Goal: Feedback & Contribution: Leave review/rating

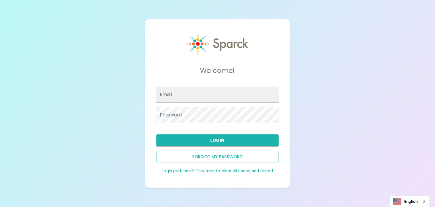
type input "[PERSON_NAME][EMAIL_ADDRESS][PERSON_NAME][DOMAIN_NAME]"
click at [169, 99] on input "Email" at bounding box center [218, 95] width 122 height 16
type input "[PERSON_NAME][EMAIL_ADDRESS][PERSON_NAME][DOMAIN_NAME]"
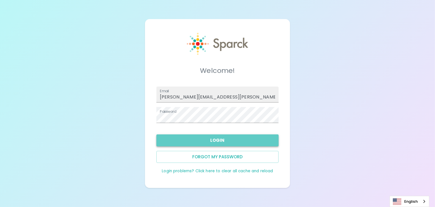
click at [229, 142] on button "Login" at bounding box center [218, 141] width 122 height 12
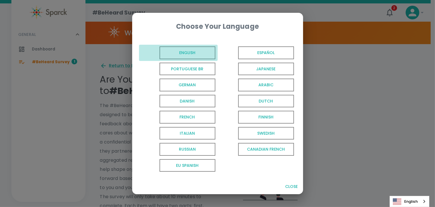
click at [185, 56] on span "English" at bounding box center [188, 52] width 56 height 13
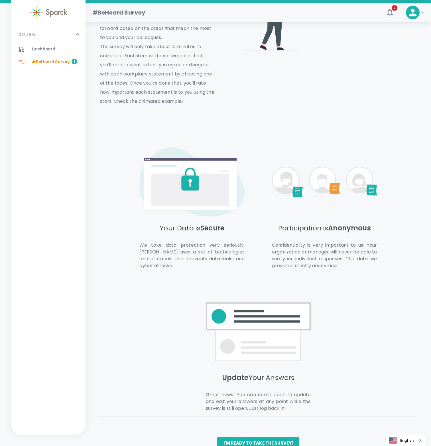
scroll to position [164, 0]
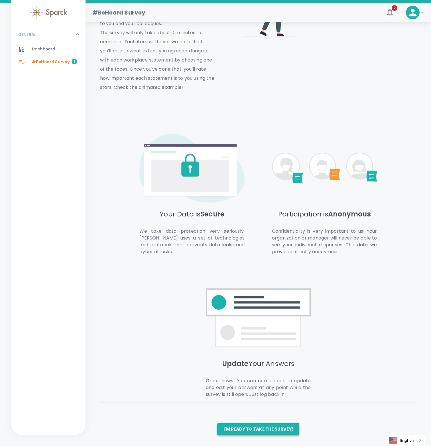
click at [258, 207] on button "I'm ready to take the survey!" at bounding box center [258, 430] width 82 height 12
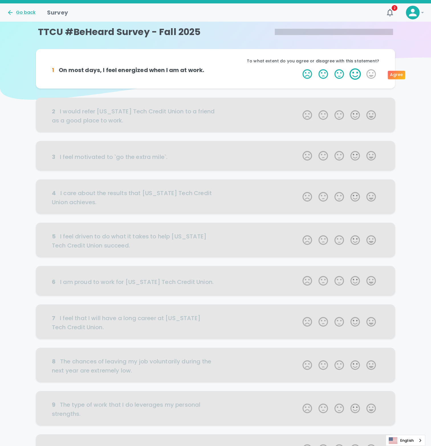
click at [355, 76] on label "4 Stars" at bounding box center [355, 73] width 16 height 11
click at [299, 68] on input "4 Stars" at bounding box center [299, 68] width 0 height 0
click at [351, 74] on label "4 Stars" at bounding box center [355, 73] width 16 height 11
click at [299, 68] on input "4 Stars" at bounding box center [299, 68] width 0 height 0
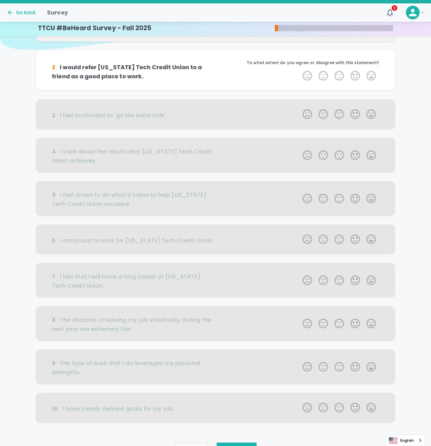
scroll to position [50, 0]
click at [388, 12] on icon "button" at bounding box center [390, 12] width 6 height 7
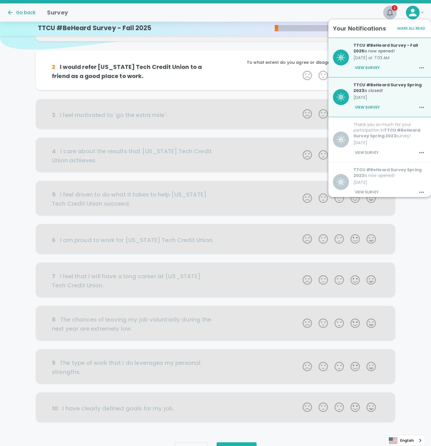
click at [387, 12] on icon "button" at bounding box center [389, 12] width 9 height 9
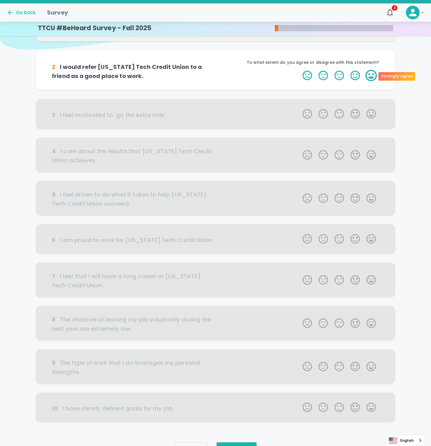
click at [369, 74] on label "5 Stars" at bounding box center [371, 75] width 16 height 11
click at [299, 70] on input "5 Stars" at bounding box center [299, 70] width 0 height 0
click at [372, 75] on label "5 Stars" at bounding box center [371, 75] width 16 height 11
click at [299, 70] on input "5 Stars" at bounding box center [299, 70] width 0 height 0
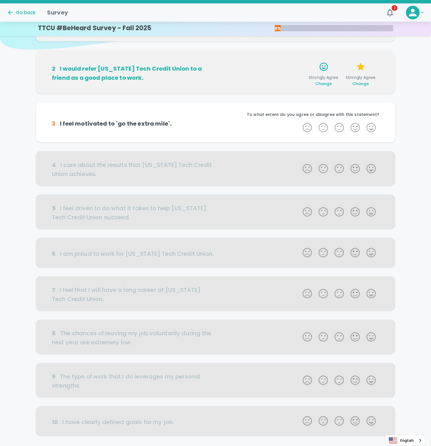
scroll to position [81, 0]
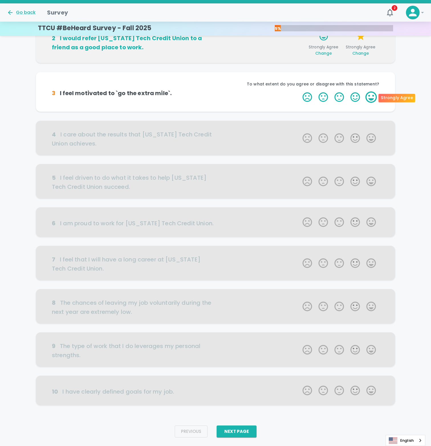
click at [366, 97] on label "5 Stars" at bounding box center [371, 97] width 16 height 11
click at [299, 92] on input "5 Stars" at bounding box center [299, 91] width 0 height 0
click at [369, 99] on label "5 Stars" at bounding box center [371, 97] width 16 height 11
click at [299, 92] on input "5 Stars" at bounding box center [299, 91] width 0 height 0
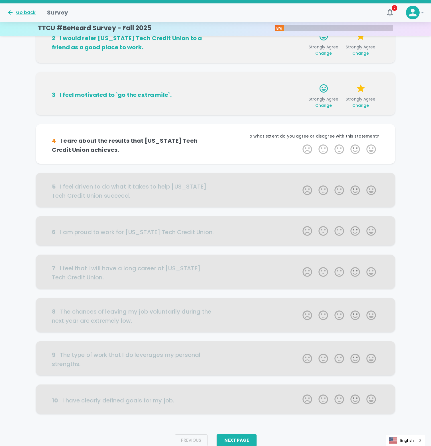
scroll to position [95, 0]
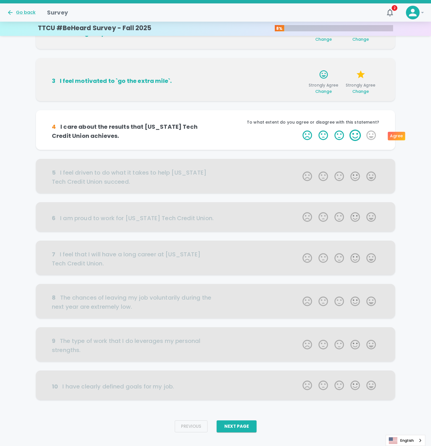
click at [355, 135] on label "4 Stars" at bounding box center [355, 135] width 16 height 11
click at [299, 130] on input "4 Stars" at bounding box center [299, 129] width 0 height 0
click at [345, 135] on label "3 Stars" at bounding box center [339, 135] width 16 height 11
click at [299, 130] on input "3 Stars" at bounding box center [299, 129] width 0 height 0
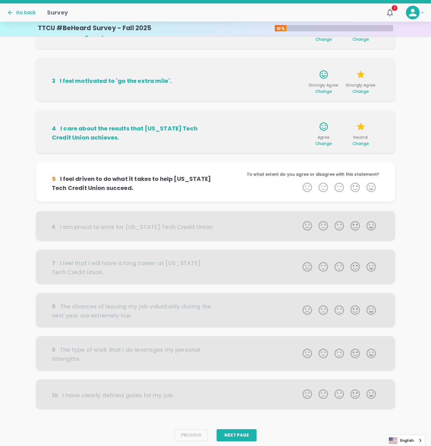
scroll to position [103, 0]
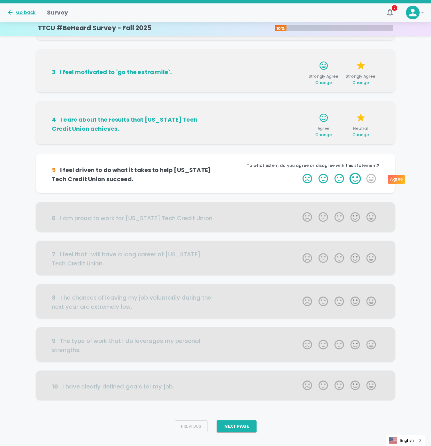
click at [358, 180] on label "4 Stars" at bounding box center [355, 178] width 16 height 11
click at [299, 173] on input "4 Stars" at bounding box center [299, 173] width 0 height 0
click at [346, 179] on label "3 Stars" at bounding box center [339, 178] width 16 height 11
click at [299, 173] on input "3 Stars" at bounding box center [299, 173] width 0 height 0
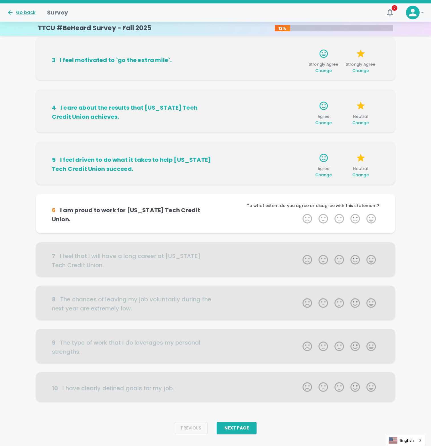
scroll to position [126, 0]
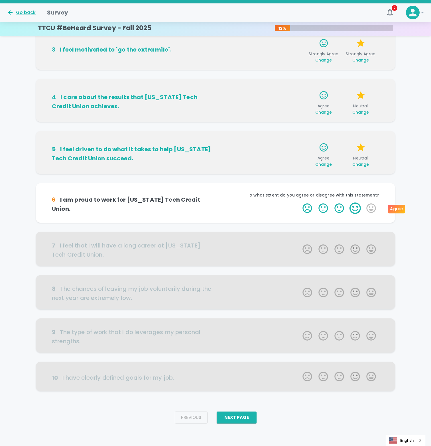
click at [353, 207] on label "4 Stars" at bounding box center [355, 208] width 16 height 11
click at [299, 203] on input "4 Stars" at bounding box center [299, 202] width 0 height 0
click at [353, 207] on label "4 Stars" at bounding box center [355, 208] width 16 height 11
click at [299, 203] on input "4 Stars" at bounding box center [299, 202] width 0 height 0
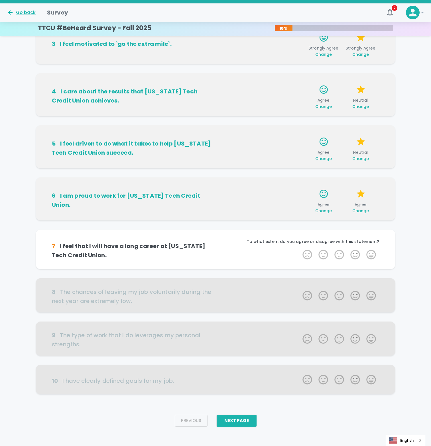
scroll to position [135, 0]
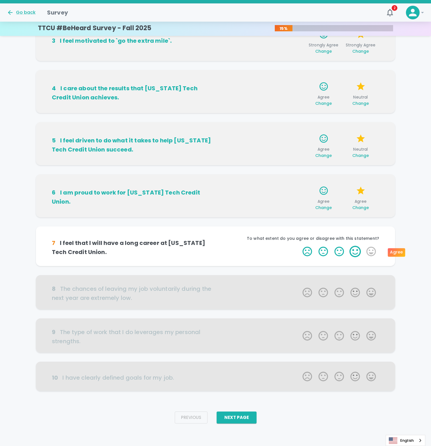
click at [353, 207] on label "4 Stars" at bounding box center [355, 251] width 16 height 11
click at [299, 207] on input "4 Stars" at bounding box center [299, 246] width 0 height 0
click at [367, 207] on label "5 Stars" at bounding box center [371, 251] width 16 height 11
click at [299, 207] on input "5 Stars" at bounding box center [299, 246] width 0 height 0
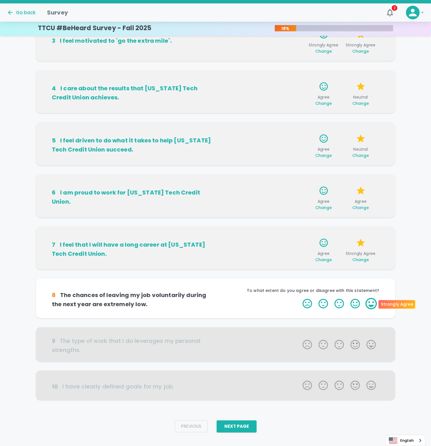
click at [371, 207] on label "5 Stars" at bounding box center [371, 303] width 16 height 11
click at [299, 207] on input "5 Stars" at bounding box center [299, 298] width 0 height 0
click at [369, 207] on label "5 Stars" at bounding box center [371, 303] width 16 height 11
click at [299, 207] on input "5 Stars" at bounding box center [299, 298] width 0 height 0
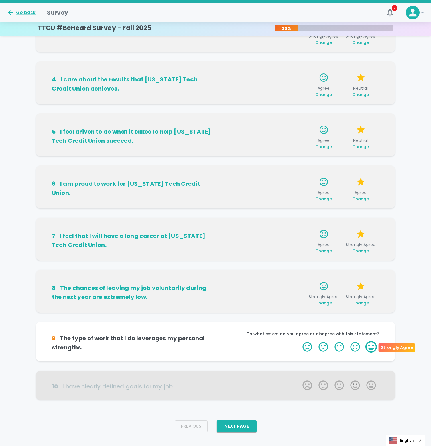
click at [371, 207] on label "5 Stars" at bounding box center [371, 347] width 16 height 11
click at [299, 207] on input "5 Stars" at bounding box center [299, 341] width 0 height 0
click at [371, 207] on label "5 Stars" at bounding box center [371, 347] width 16 height 11
click at [299, 207] on input "5 Stars" at bounding box center [299, 341] width 0 height 0
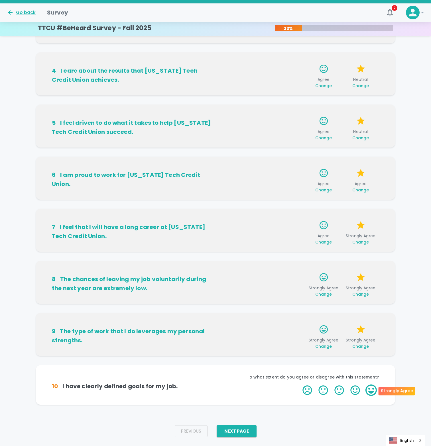
click at [369, 207] on label "5 Stars" at bounding box center [371, 390] width 16 height 11
click at [299, 207] on input "5 Stars" at bounding box center [299, 385] width 0 height 0
click at [369, 207] on label "5 Stars" at bounding box center [371, 390] width 16 height 11
click at [299, 207] on input "5 Stars" at bounding box center [299, 385] width 0 height 0
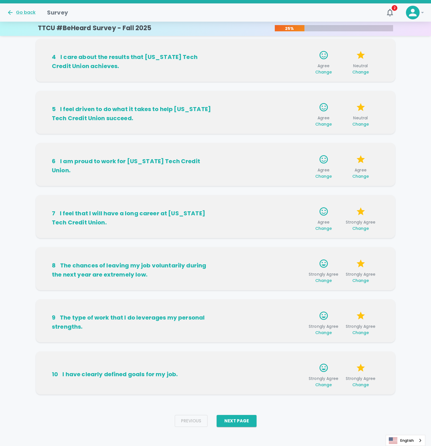
scroll to position [166, 0]
click at [240, 207] on button "Next Page" at bounding box center [237, 421] width 40 height 12
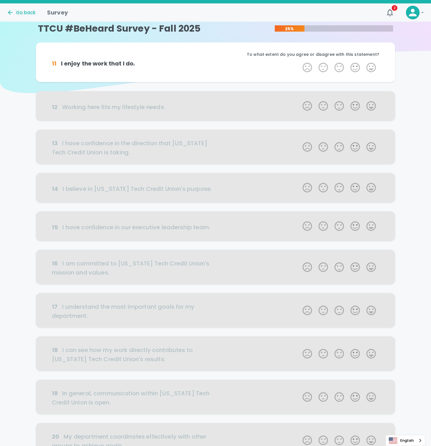
scroll to position [0, 0]
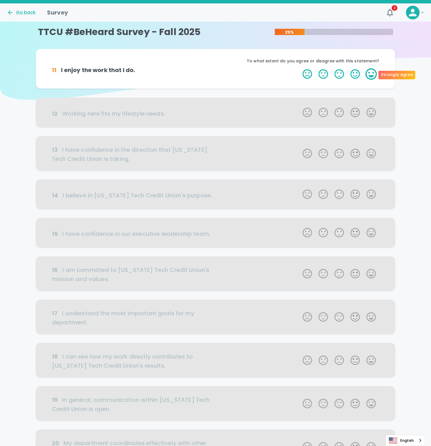
click at [369, 75] on label "5 Stars" at bounding box center [371, 73] width 16 height 11
click at [299, 68] on input "5 Stars" at bounding box center [299, 68] width 0 height 0
click at [367, 73] on label "5 Stars" at bounding box center [371, 73] width 16 height 11
click at [299, 68] on input "5 Stars" at bounding box center [299, 68] width 0 height 0
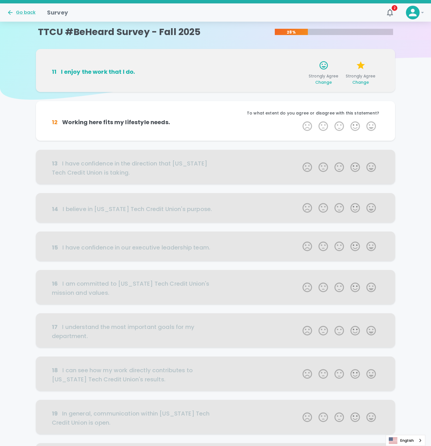
scroll to position [50, 0]
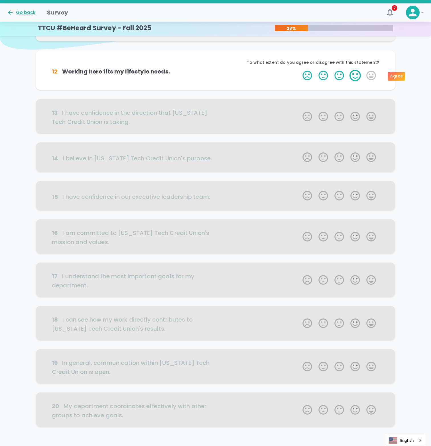
click at [353, 77] on label "4 Stars" at bounding box center [355, 75] width 16 height 11
click at [299, 70] on input "4 Stars" at bounding box center [299, 70] width 0 height 0
click at [343, 76] on label "3 Stars" at bounding box center [339, 75] width 16 height 11
click at [299, 70] on input "3 Stars" at bounding box center [299, 70] width 0 height 0
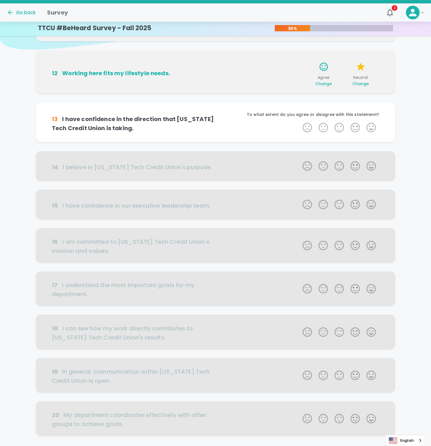
scroll to position [86, 0]
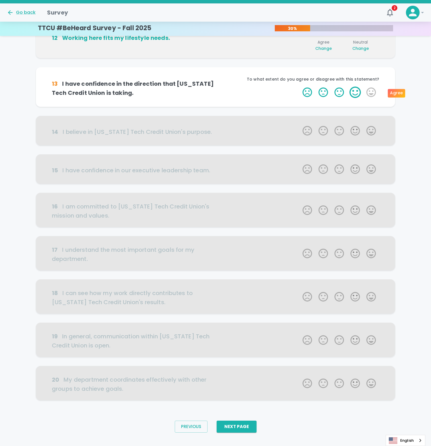
click at [357, 93] on label "4 Stars" at bounding box center [355, 92] width 16 height 11
click at [299, 87] on input "4 Stars" at bounding box center [299, 86] width 0 height 0
click at [349, 92] on label "4 Stars" at bounding box center [355, 92] width 16 height 11
click at [299, 87] on input "4 Stars" at bounding box center [299, 86] width 0 height 0
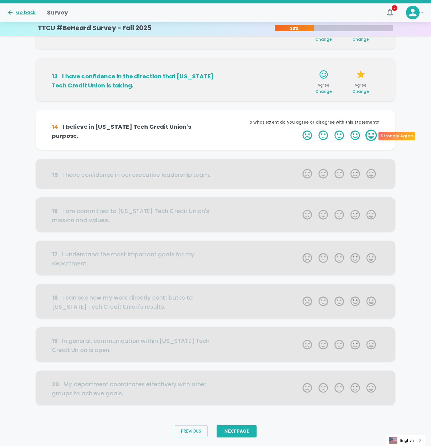
click at [369, 135] on label "5 Stars" at bounding box center [371, 135] width 16 height 11
click at [299, 130] on input "5 Stars" at bounding box center [299, 129] width 0 height 0
click at [369, 136] on label "5 Stars" at bounding box center [371, 135] width 16 height 11
click at [299, 130] on input "5 Stars" at bounding box center [299, 129] width 0 height 0
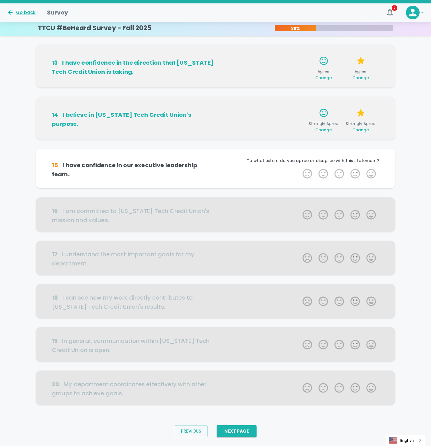
scroll to position [108, 0]
click at [370, 175] on label "5 Stars" at bounding box center [371, 173] width 16 height 11
click at [299, 168] on input "5 Stars" at bounding box center [299, 168] width 0 height 0
click at [370, 175] on label "5 Stars" at bounding box center [371, 173] width 16 height 11
click at [299, 168] on input "5 Stars" at bounding box center [299, 168] width 0 height 0
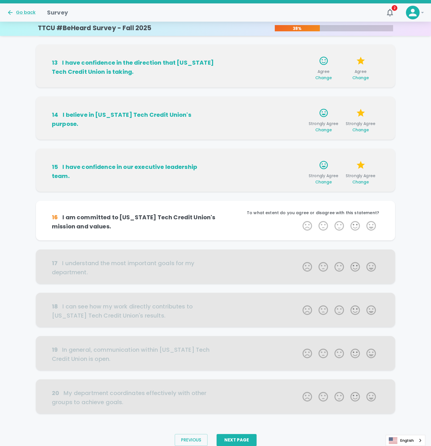
scroll to position [122, 0]
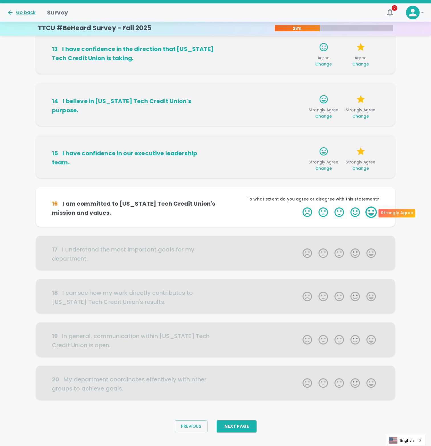
click at [372, 207] on label "5 Stars" at bounding box center [371, 212] width 16 height 11
click at [299, 207] on input "5 Stars" at bounding box center [299, 206] width 0 height 0
click at [359, 207] on label "4 Stars" at bounding box center [355, 212] width 16 height 11
click at [299, 207] on input "4 Stars" at bounding box center [299, 206] width 0 height 0
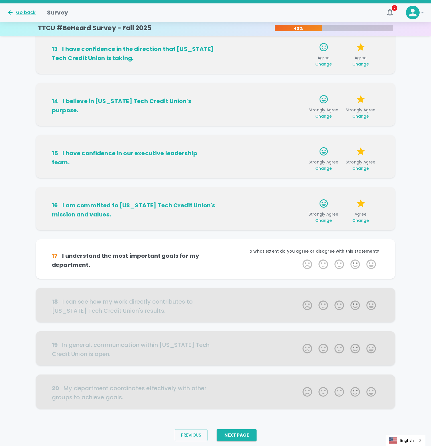
scroll to position [131, 0]
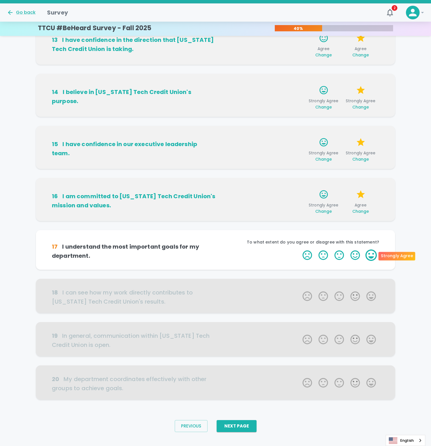
click at [372, 207] on label "5 Stars" at bounding box center [371, 255] width 16 height 11
click at [299, 207] on input "5 Stars" at bounding box center [299, 249] width 0 height 0
click at [357, 207] on label "4 Stars" at bounding box center [355, 255] width 16 height 11
click at [299, 207] on input "4 Stars" at bounding box center [299, 249] width 0 height 0
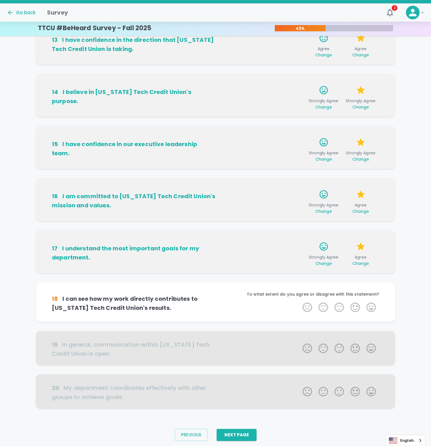
scroll to position [140, 0]
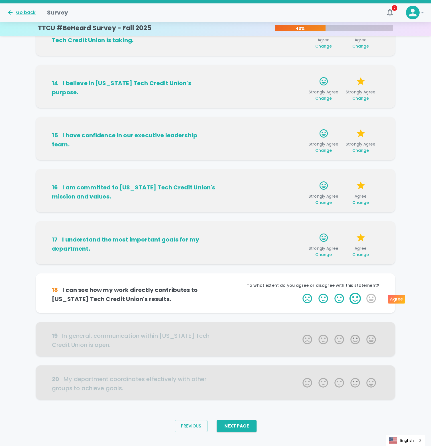
click at [353, 207] on label "4 Stars" at bounding box center [355, 298] width 16 height 11
click at [299, 207] on input "4 Stars" at bounding box center [299, 293] width 0 height 0
click at [342, 207] on label "3 Stars" at bounding box center [339, 298] width 16 height 11
click at [299, 207] on input "3 Stars" at bounding box center [299, 293] width 0 height 0
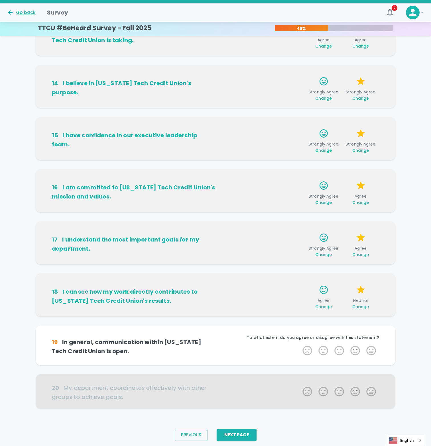
scroll to position [149, 0]
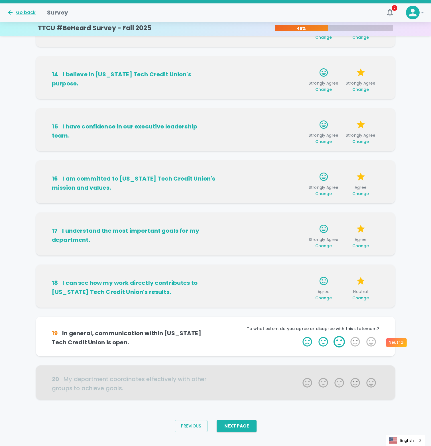
click at [340, 207] on label "3 Stars" at bounding box center [339, 341] width 16 height 11
click at [299, 207] on input "3 Stars" at bounding box center [299, 336] width 0 height 0
click at [351, 207] on label "4 Stars" at bounding box center [355, 341] width 16 height 11
click at [299, 207] on input "4 Stars" at bounding box center [299, 336] width 0 height 0
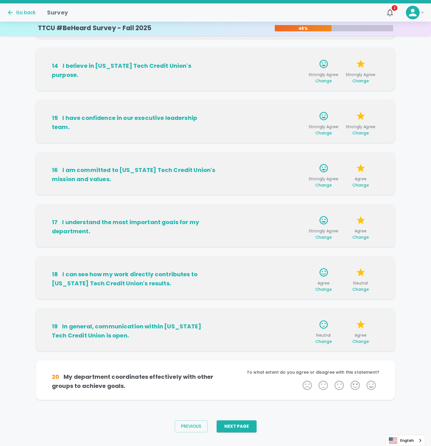
click at [328, 207] on span "Change" at bounding box center [323, 342] width 17 height 6
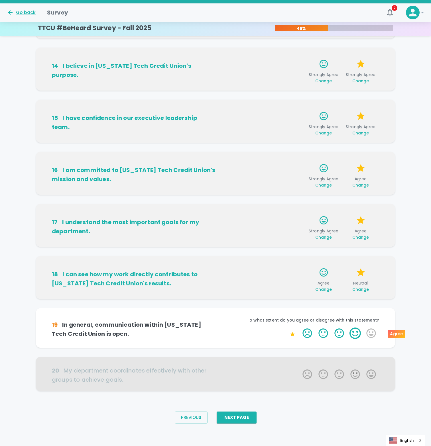
click at [358, 207] on label "4 Stars" at bounding box center [355, 333] width 16 height 11
click at [299, 207] on input "4 Stars" at bounding box center [299, 328] width 0 height 0
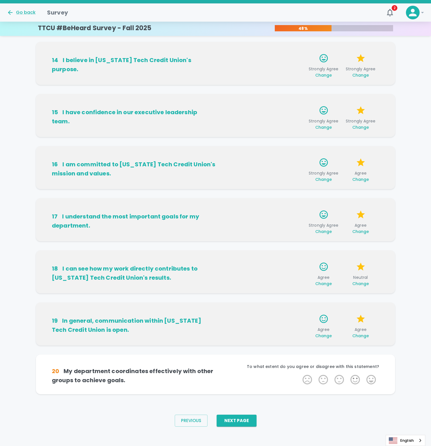
scroll to position [166, 0]
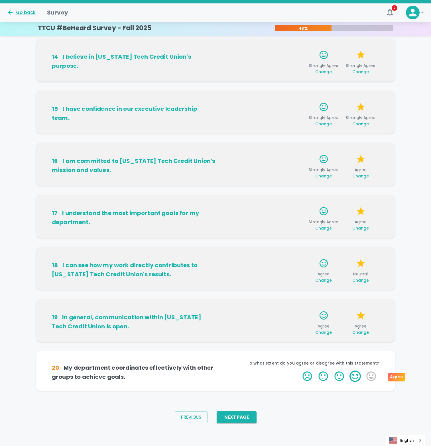
click at [359, 207] on label "4 Stars" at bounding box center [355, 376] width 16 height 11
click at [299, 207] on input "4 Stars" at bounding box center [299, 371] width 0 height 0
click at [357, 207] on label "4 Stars" at bounding box center [355, 376] width 16 height 11
click at [299, 207] on input "4 Stars" at bounding box center [299, 371] width 0 height 0
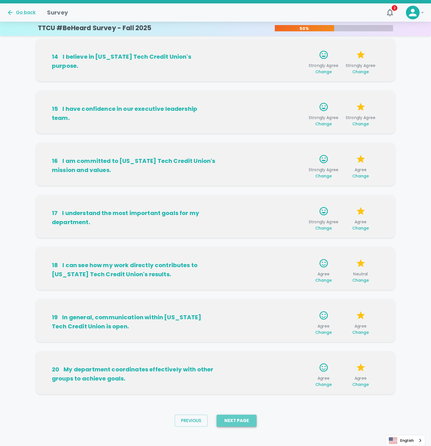
click at [246, 207] on button "Next Page" at bounding box center [237, 421] width 40 height 12
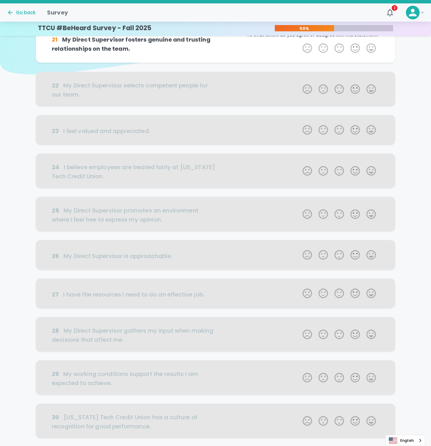
scroll to position [0, 0]
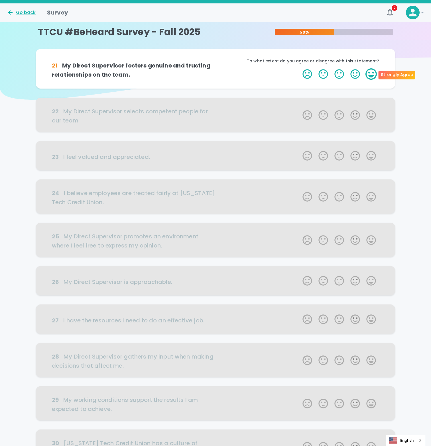
click at [373, 72] on label "5 Stars" at bounding box center [371, 73] width 16 height 11
click at [299, 68] on input "5 Stars" at bounding box center [299, 68] width 0 height 0
click at [371, 74] on label "5 Stars" at bounding box center [371, 73] width 16 height 11
click at [299, 68] on input "5 Stars" at bounding box center [299, 68] width 0 height 0
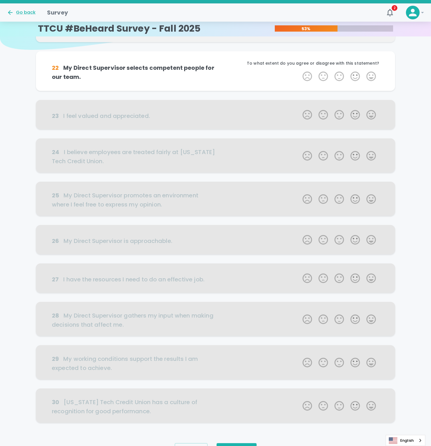
scroll to position [50, 0]
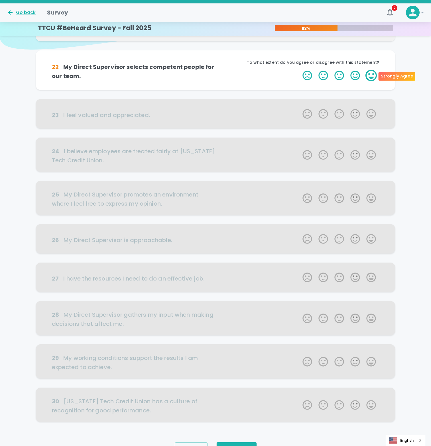
click at [370, 75] on label "5 Stars" at bounding box center [371, 75] width 16 height 11
click at [299, 70] on input "5 Stars" at bounding box center [299, 70] width 0 height 0
click at [370, 74] on label "5 Stars" at bounding box center [371, 75] width 16 height 11
click at [299, 70] on input "5 Stars" at bounding box center [299, 70] width 0 height 0
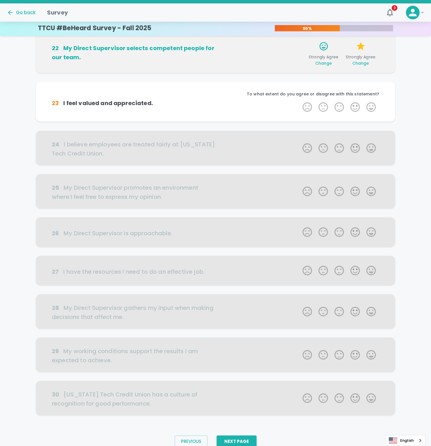
scroll to position [81, 0]
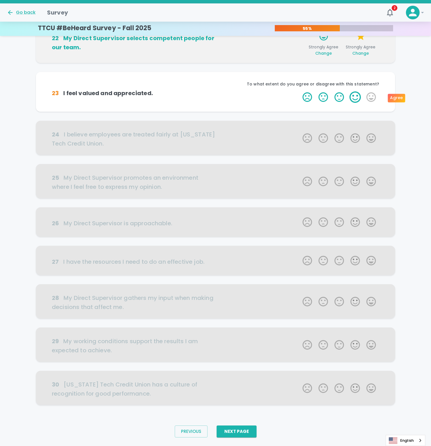
click at [356, 97] on label "4 Stars" at bounding box center [355, 97] width 16 height 11
click at [299, 92] on input "4 Stars" at bounding box center [299, 91] width 0 height 0
click at [356, 97] on label "4 Stars" at bounding box center [355, 97] width 16 height 11
click at [299, 92] on input "4 Stars" at bounding box center [299, 91] width 0 height 0
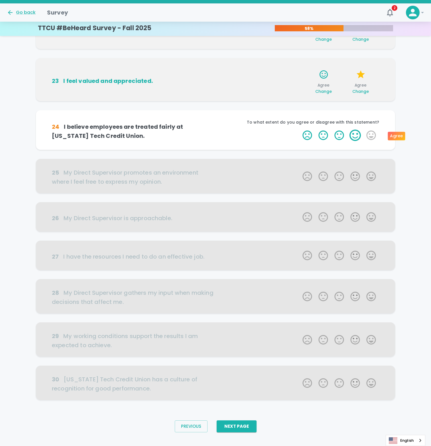
click at [357, 136] on label "4 Stars" at bounding box center [355, 135] width 16 height 11
click at [299, 130] on input "4 Stars" at bounding box center [299, 129] width 0 height 0
click at [357, 136] on label "4 Stars" at bounding box center [355, 135] width 16 height 11
click at [299, 130] on input "4 Stars" at bounding box center [299, 129] width 0 height 0
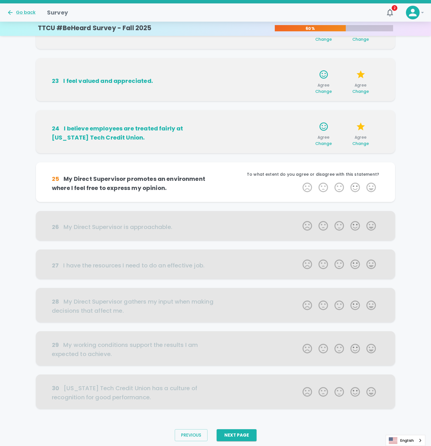
scroll to position [103, 0]
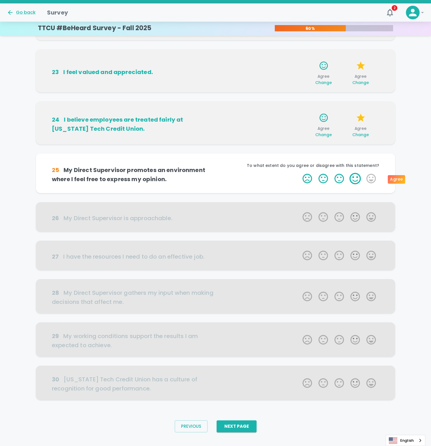
click at [357, 180] on label "4 Stars" at bounding box center [355, 178] width 16 height 11
click at [299, 173] on input "4 Stars" at bounding box center [299, 173] width 0 height 0
click at [342, 180] on label "3 Stars" at bounding box center [339, 178] width 16 height 11
click at [299, 173] on input "3 Stars" at bounding box center [299, 173] width 0 height 0
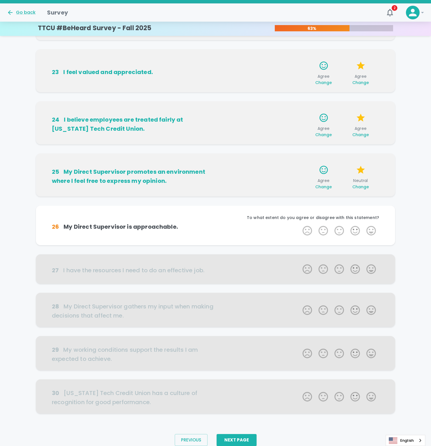
scroll to position [112, 0]
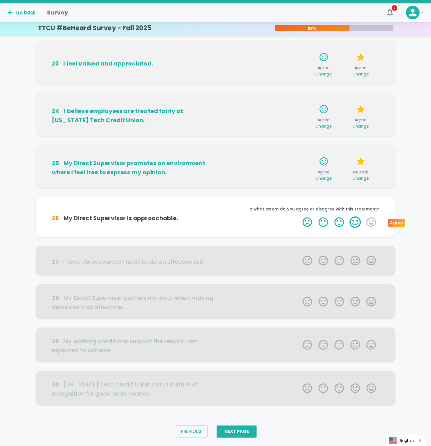
click at [359, 207] on label "4 Stars" at bounding box center [355, 222] width 16 height 11
click at [299, 207] on input "4 Stars" at bounding box center [299, 216] width 0 height 0
click at [342, 207] on label "3 Stars" at bounding box center [339, 222] width 16 height 11
click at [299, 207] on input "3 Stars" at bounding box center [299, 216] width 0 height 0
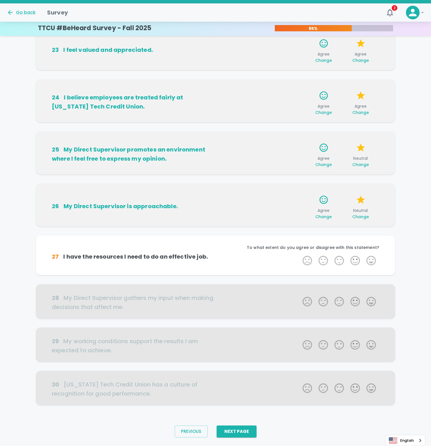
scroll to position [126, 0]
click at [373, 207] on label "5 Stars" at bounding box center [371, 260] width 16 height 11
click at [299, 207] on input "5 Stars" at bounding box center [299, 255] width 0 height 0
click at [355, 207] on label "4 Stars" at bounding box center [355, 260] width 16 height 11
click at [299, 207] on input "4 Stars" at bounding box center [299, 255] width 0 height 0
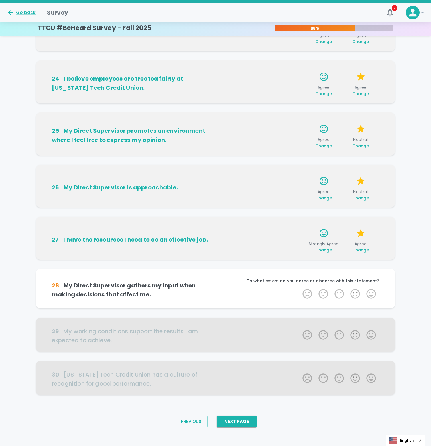
scroll to position [149, 0]
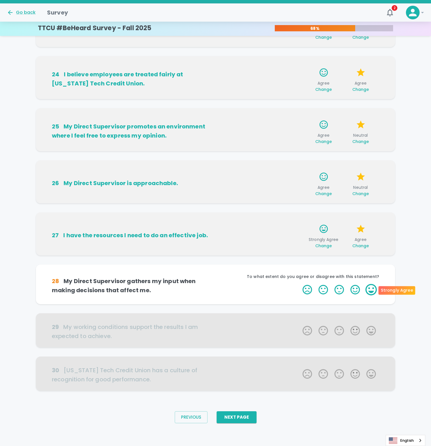
click at [369, 207] on label "5 Stars" at bounding box center [371, 289] width 16 height 11
click at [299, 207] on input "5 Stars" at bounding box center [299, 284] width 0 height 0
click at [371, 207] on label "5 Stars" at bounding box center [371, 289] width 16 height 11
click at [299, 207] on input "5 Stars" at bounding box center [299, 284] width 0 height 0
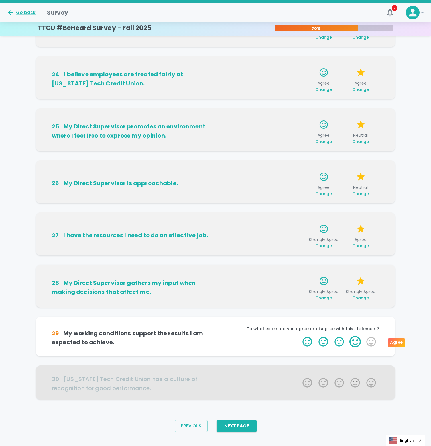
click at [357, 207] on label "4 Stars" at bounding box center [355, 341] width 16 height 11
click at [299, 207] on input "4 Stars" at bounding box center [299, 336] width 0 height 0
click at [354, 207] on label "4 Stars" at bounding box center [355, 341] width 16 height 11
click at [299, 207] on input "4 Stars" at bounding box center [299, 336] width 0 height 0
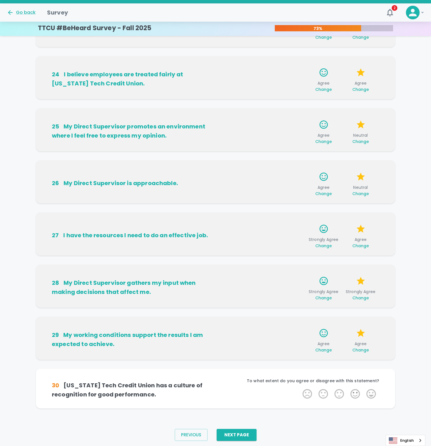
scroll to position [157, 0]
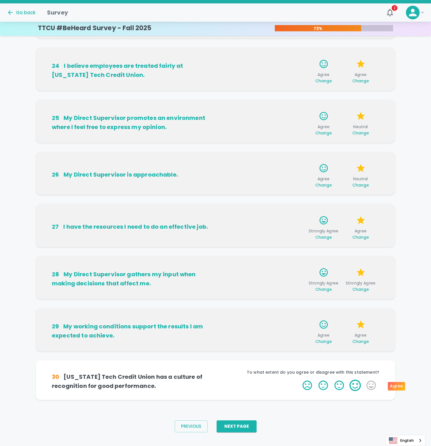
click at [353, 207] on label "4 Stars" at bounding box center [355, 385] width 16 height 11
click at [299, 207] on input "4 Stars" at bounding box center [299, 380] width 0 height 0
click at [339, 207] on label "3 Stars" at bounding box center [339, 385] width 16 height 11
click at [299, 207] on input "3 Stars" at bounding box center [299, 380] width 0 height 0
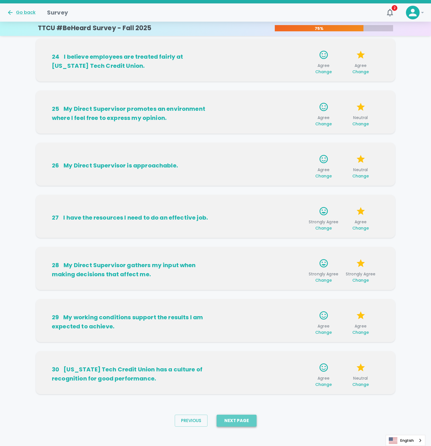
click at [243, 207] on button "Next Page" at bounding box center [237, 421] width 40 height 12
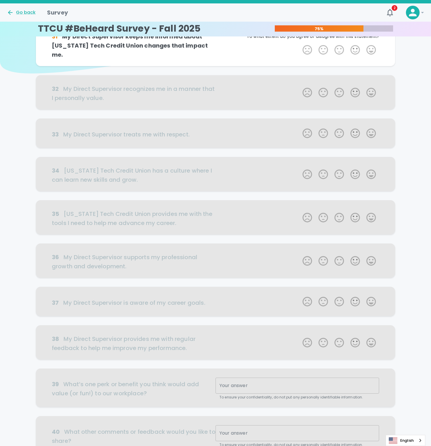
scroll to position [0, 0]
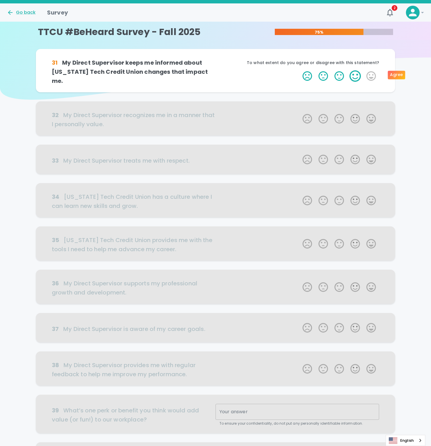
click at [353, 77] on label "4 Stars" at bounding box center [355, 75] width 16 height 11
click at [299, 70] on input "4 Stars" at bounding box center [299, 70] width 0 height 0
click at [366, 74] on label "5 Stars" at bounding box center [371, 75] width 16 height 11
click at [299, 70] on input "5 Stars" at bounding box center [299, 70] width 0 height 0
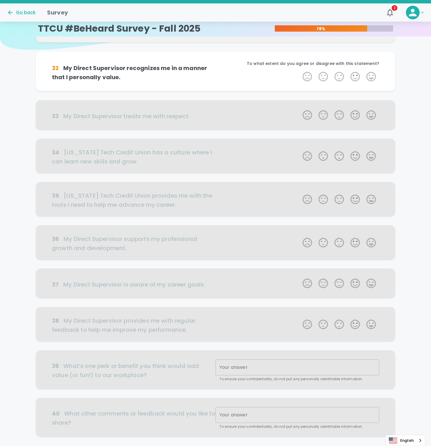
scroll to position [50, 0]
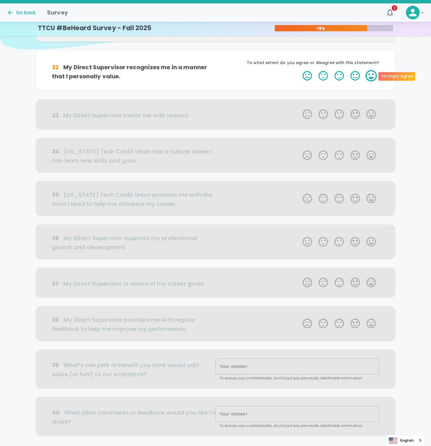
click at [373, 75] on label "5 Stars" at bounding box center [371, 75] width 16 height 11
click at [299, 70] on input "5 Stars" at bounding box center [299, 70] width 0 height 0
click at [371, 75] on label "5 Stars" at bounding box center [371, 75] width 16 height 11
click at [299, 70] on input "5 Stars" at bounding box center [299, 70] width 0 height 0
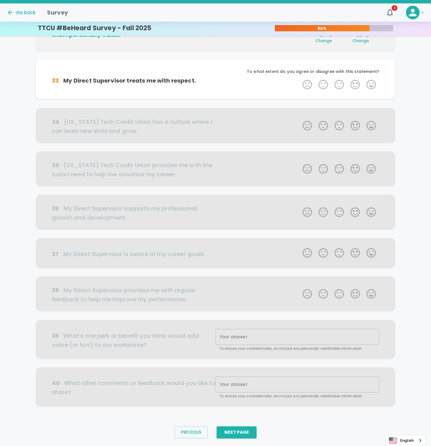
scroll to position [94, 0]
click at [369, 83] on label "5 Stars" at bounding box center [371, 83] width 16 height 11
click at [299, 78] on input "5 Stars" at bounding box center [299, 78] width 0 height 0
click at [373, 85] on label "5 Stars" at bounding box center [371, 83] width 16 height 11
click at [299, 78] on input "5 Stars" at bounding box center [299, 78] width 0 height 0
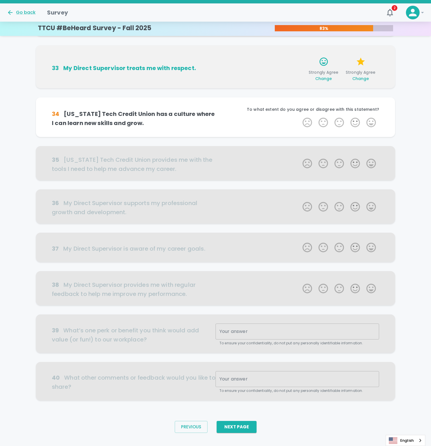
scroll to position [108, 0]
click at [353, 121] on label "4 Stars" at bounding box center [355, 122] width 16 height 11
click at [299, 117] on input "4 Stars" at bounding box center [299, 116] width 0 height 0
click at [337, 122] on label "3 Stars" at bounding box center [339, 122] width 16 height 11
click at [299, 117] on input "3 Stars" at bounding box center [299, 116] width 0 height 0
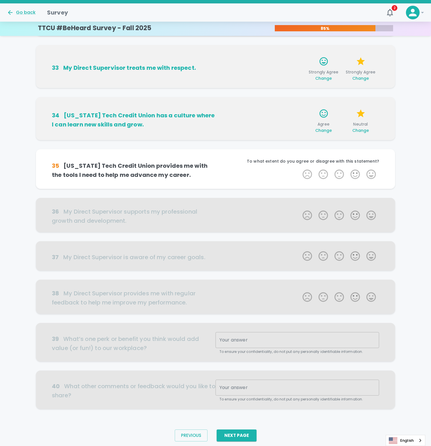
scroll to position [117, 0]
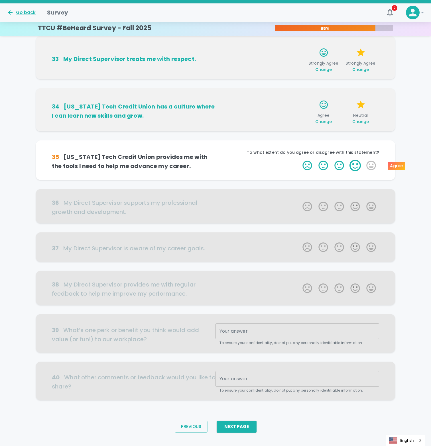
click at [357, 166] on label "4 Stars" at bounding box center [355, 165] width 16 height 11
click at [299, 160] on input "4 Stars" at bounding box center [299, 160] width 0 height 0
click at [339, 167] on label "3 Stars" at bounding box center [339, 165] width 16 height 11
click at [299, 160] on input "3 Stars" at bounding box center [299, 160] width 0 height 0
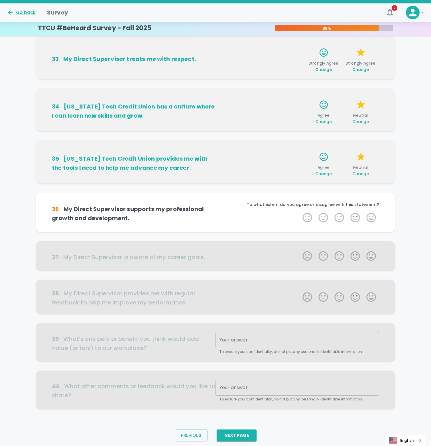
scroll to position [126, 0]
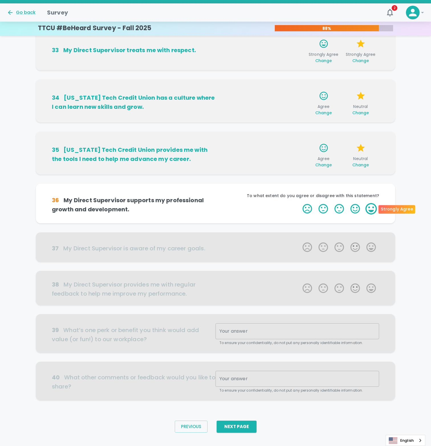
click at [368, 207] on label "5 Stars" at bounding box center [371, 208] width 16 height 11
click at [299, 203] on input "5 Stars" at bounding box center [299, 203] width 0 height 0
click at [340, 207] on label "3 Stars" at bounding box center [339, 208] width 16 height 11
click at [299, 203] on input "3 Stars" at bounding box center [299, 203] width 0 height 0
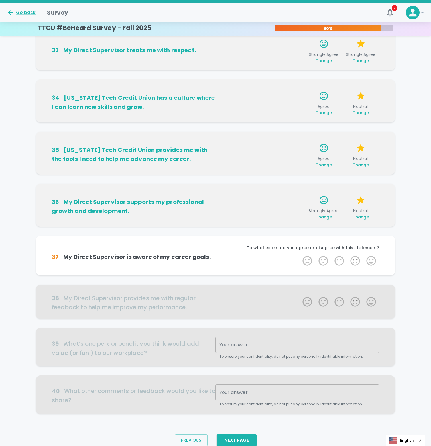
scroll to position [135, 0]
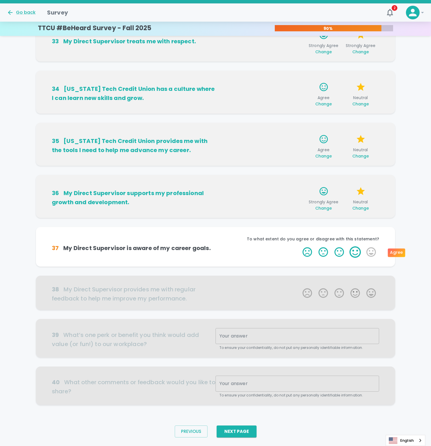
click at [355, 207] on label "4 Stars" at bounding box center [355, 252] width 16 height 11
click at [299, 207] on input "4 Stars" at bounding box center [299, 246] width 0 height 0
click at [349, 207] on label "4 Stars" at bounding box center [355, 252] width 16 height 11
click at [299, 207] on input "4 Stars" at bounding box center [299, 246] width 0 height 0
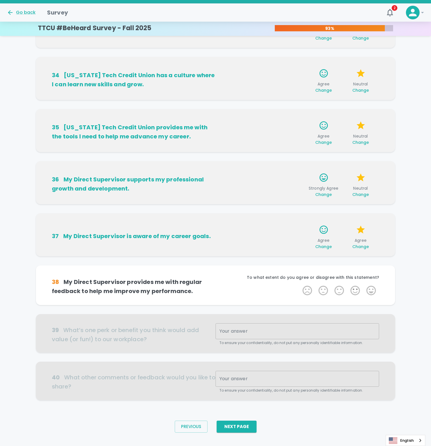
scroll to position [148, 0]
click at [374, 207] on label "5 Stars" at bounding box center [371, 290] width 16 height 11
click at [299, 207] on input "5 Stars" at bounding box center [299, 285] width 0 height 0
click at [357, 207] on label "4 Stars" at bounding box center [355, 290] width 16 height 11
click at [299, 207] on input "4 Stars" at bounding box center [299, 285] width 0 height 0
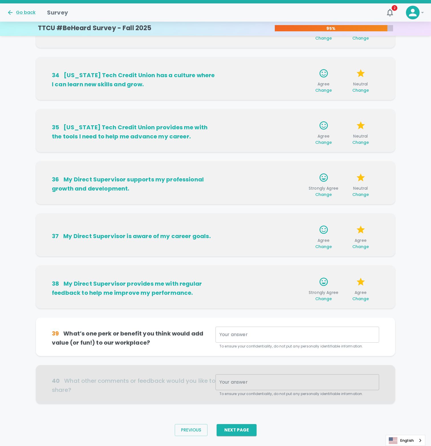
scroll to position [157, 0]
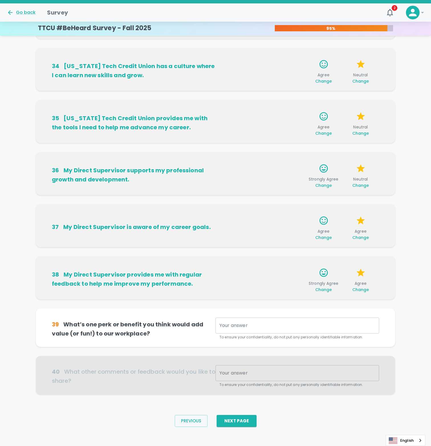
click at [220, 207] on textarea "Your answer" at bounding box center [298, 326] width 156 height 7
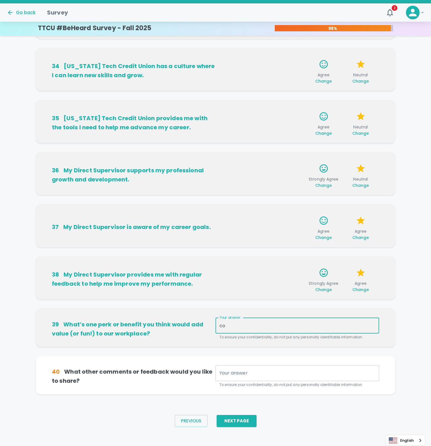
type textarea "c"
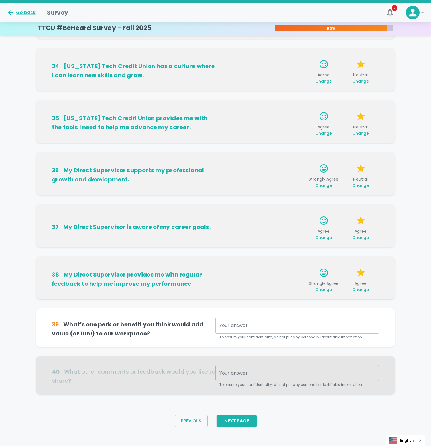
click at [226, 207] on div "Your answer x Your answer To ensure your confidentiality, do not put any person…" at bounding box center [298, 329] width 164 height 23
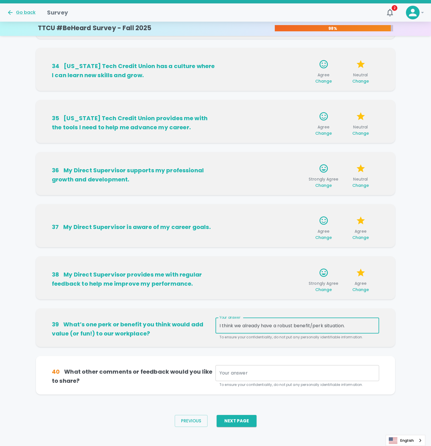
type textarea "I think we already have a robust benefit/perk situation."
click at [229, 207] on textarea "Your answer" at bounding box center [298, 373] width 156 height 7
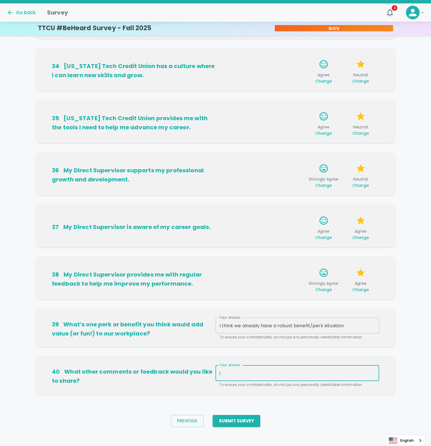
type textarea "i"
type textarea "I"
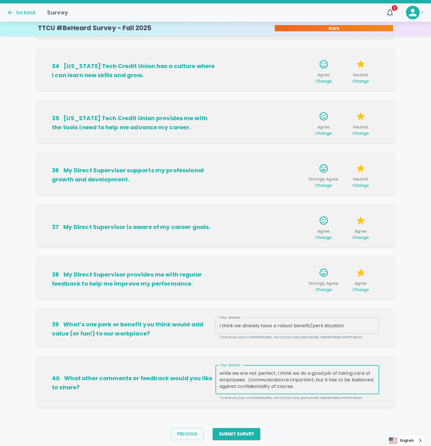
click at [223, 207] on textarea "while we are not perfect, I think we do a good job of taking care of employees.…" at bounding box center [298, 380] width 156 height 20
click at [294, 207] on textarea "While we are not perfect, I think we do a good job of taking care of employees.…" at bounding box center [298, 380] width 156 height 20
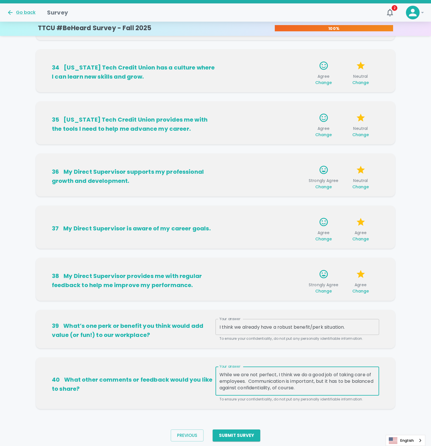
scroll to position [174, 0]
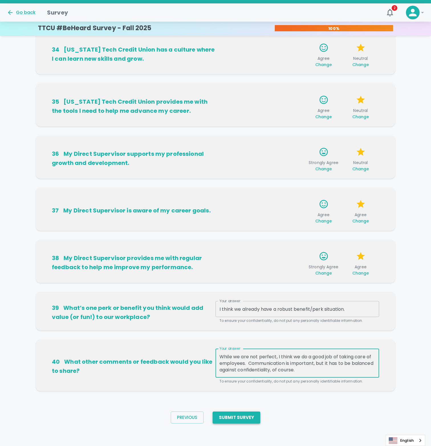
type textarea "While we are not perfect, I think we do a good job of taking care of employees.…"
click at [236, 207] on button "Submit Survey" at bounding box center [237, 418] width 48 height 12
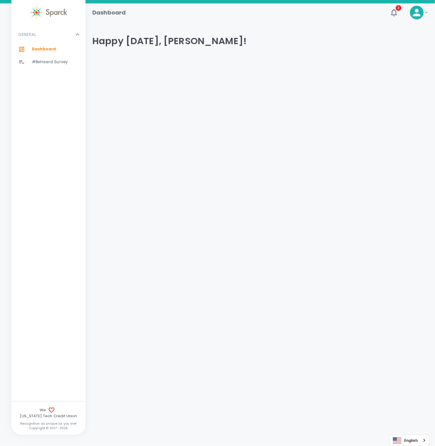
click at [426, 14] on icon at bounding box center [426, 12] width 7 height 7
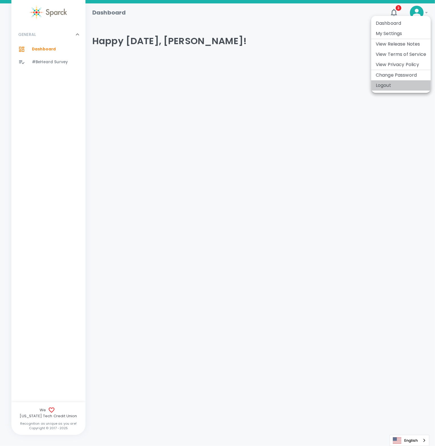
click at [383, 87] on li "Logout" at bounding box center [401, 85] width 60 height 10
